Goal: Information Seeking & Learning: Learn about a topic

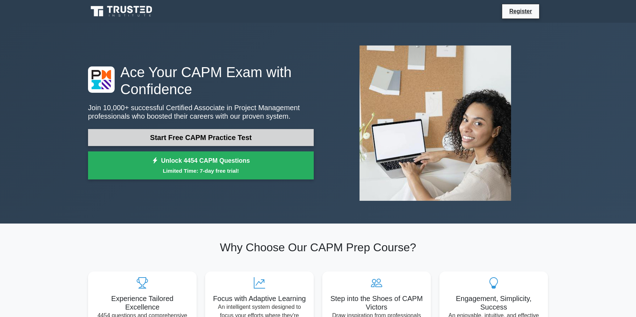
click at [210, 139] on link "Start Free CAPM Practice Test" at bounding box center [201, 137] width 226 height 17
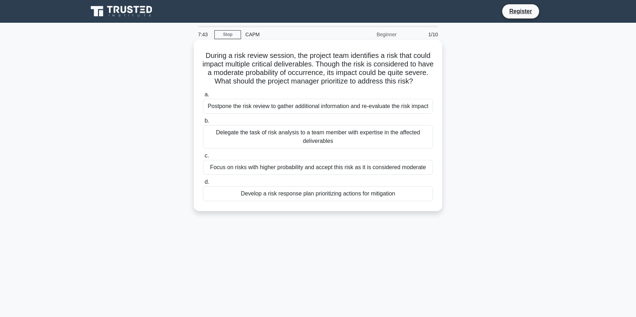
click at [351, 196] on div "Develop a risk response plan prioritizing actions for mitigation" at bounding box center [318, 193] width 230 height 15
click at [203, 184] on input "d. Develop a risk response plan prioritizing actions for mitigation" at bounding box center [203, 182] width 0 height 5
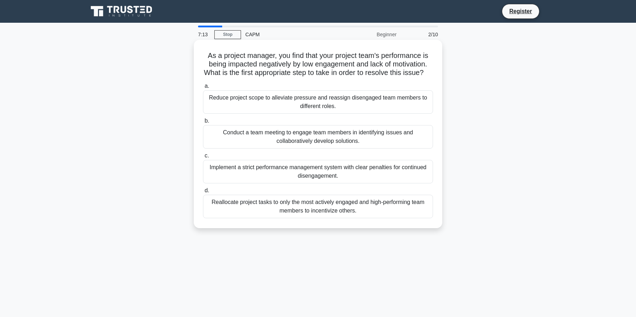
click at [256, 141] on div "Conduct a team meeting to engage team members in identifying issues and collabo…" at bounding box center [318, 136] width 230 height 23
click at [203, 123] on input "b. Conduct a team meeting to engage team members in identifying issues and coll…" at bounding box center [203, 121] width 0 height 5
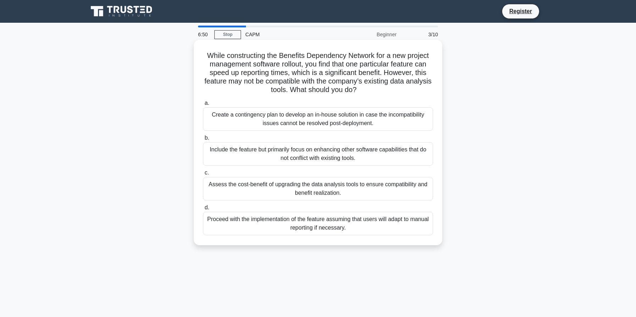
click at [313, 182] on div "Assess the cost-benefit of upgrading the data analysis tools to ensure compatib…" at bounding box center [318, 188] width 230 height 23
click at [203, 175] on input "c. Assess the cost-benefit of upgrading the data analysis tools to ensure compa…" at bounding box center [203, 172] width 0 height 5
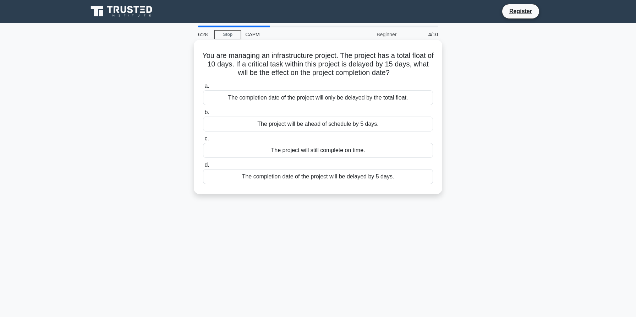
click at [325, 177] on div "The completion date of the project will be delayed by 5 days." at bounding box center [318, 176] width 230 height 15
click at [203, 167] on input "d. The completion date of the project will be delayed by 5 days." at bounding box center [203, 165] width 0 height 5
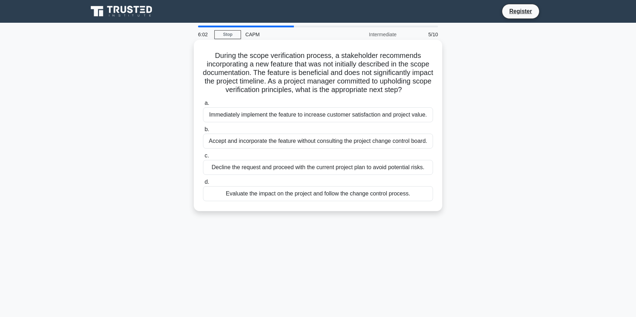
click at [324, 193] on div "Evaluate the impact on the project and follow the change control process." at bounding box center [318, 193] width 230 height 15
click at [203, 184] on input "d. Evaluate the impact on the project and follow the change control process." at bounding box center [203, 182] width 0 height 5
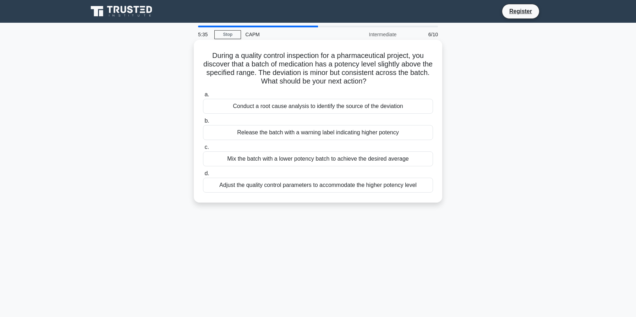
click at [397, 106] on div "Conduct a root cause analysis to identify the source of the deviation" at bounding box center [318, 106] width 230 height 15
click at [203, 97] on input "a. Conduct a root cause analysis to identify the source of the deviation" at bounding box center [203, 94] width 0 height 5
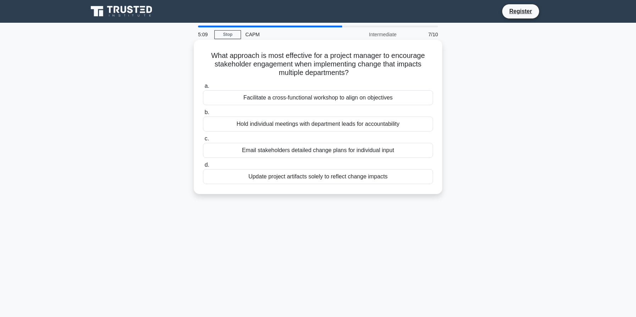
click at [358, 98] on div "Facilitate a cross-functional workshop to align on objectives" at bounding box center [318, 97] width 230 height 15
click at [203, 88] on input "a. Facilitate a cross-functional workshop to align on objectives" at bounding box center [203, 86] width 0 height 5
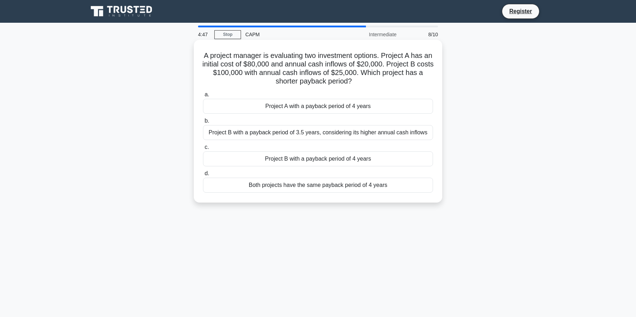
click at [359, 106] on div "Project A with a payback period of 4 years" at bounding box center [318, 106] width 230 height 15
click at [203, 97] on input "a. Project A with a payback period of 4 years" at bounding box center [203, 94] width 0 height 5
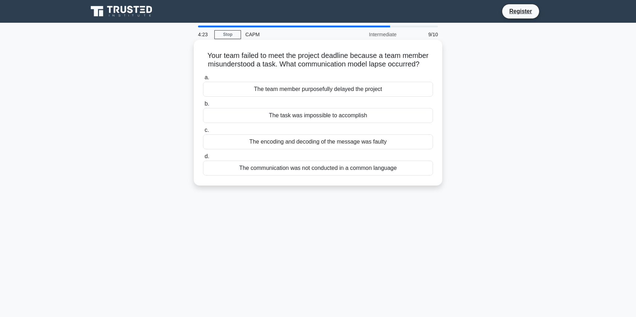
click at [359, 139] on div "The encoding and decoding of the message was faulty" at bounding box center [318, 141] width 230 height 15
click at [203, 132] on input "c. The encoding and decoding of the message was faulty" at bounding box center [203, 130] width 0 height 5
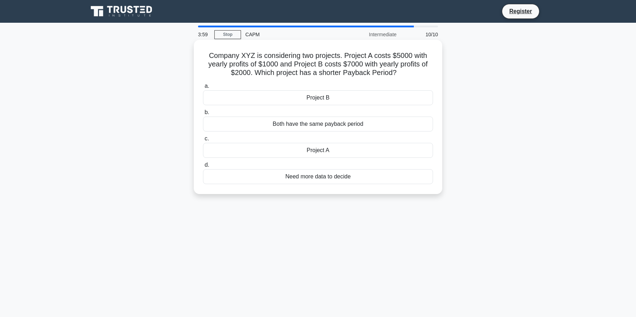
click at [306, 94] on div "Project B" at bounding box center [318, 97] width 230 height 15
click at [203, 88] on input "a. Project B" at bounding box center [203, 86] width 0 height 5
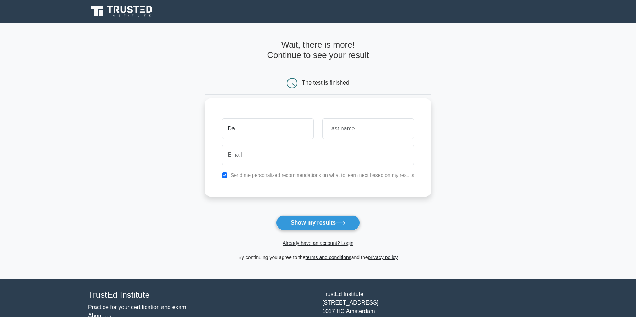
type input "D"
type input "Faraz"
click at [340, 131] on input "text" at bounding box center [368, 128] width 92 height 21
type input "Ahmed"
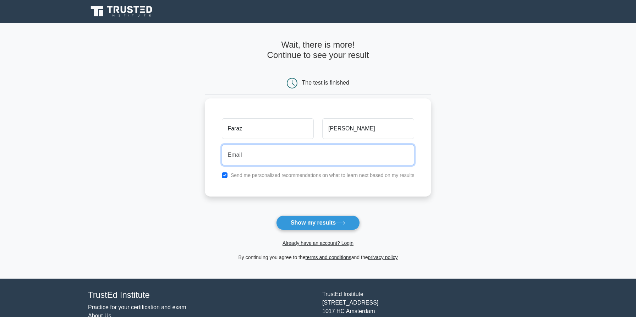
click at [278, 148] on input "email" at bounding box center [318, 154] width 193 height 21
type input "zaur.faraz.123@gmail.com"
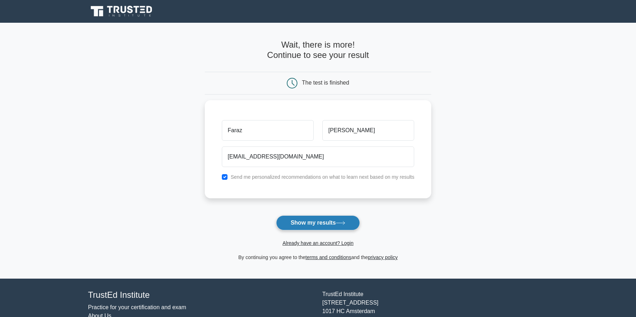
click at [312, 225] on button "Show my results" at bounding box center [318, 222] width 84 height 15
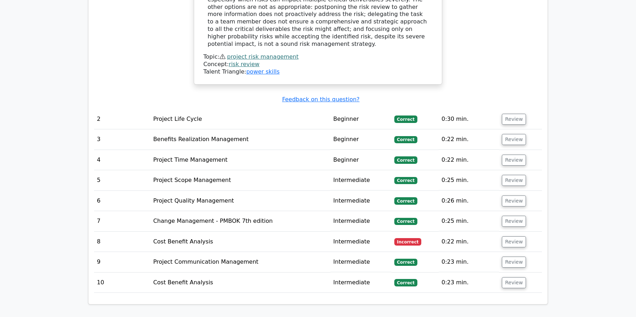
scroll to position [925, 0]
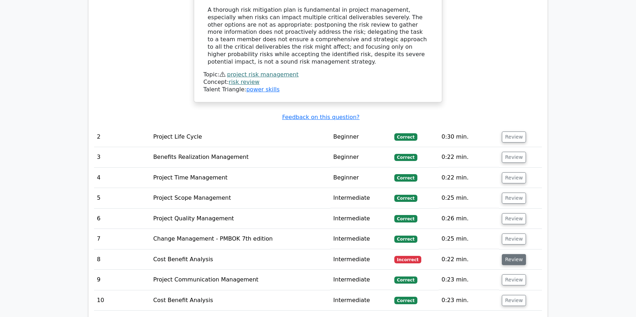
click at [506, 254] on button "Review" at bounding box center [514, 259] width 24 height 11
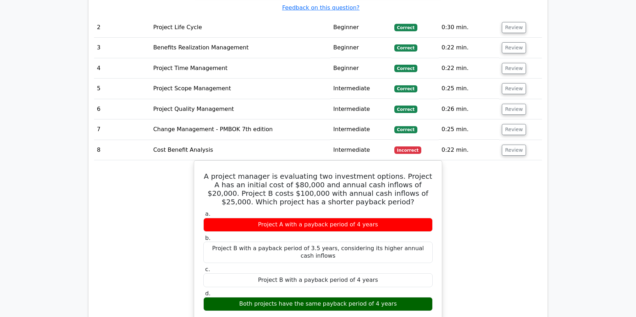
scroll to position [1037, 0]
